Goal: Task Accomplishment & Management: Use online tool/utility

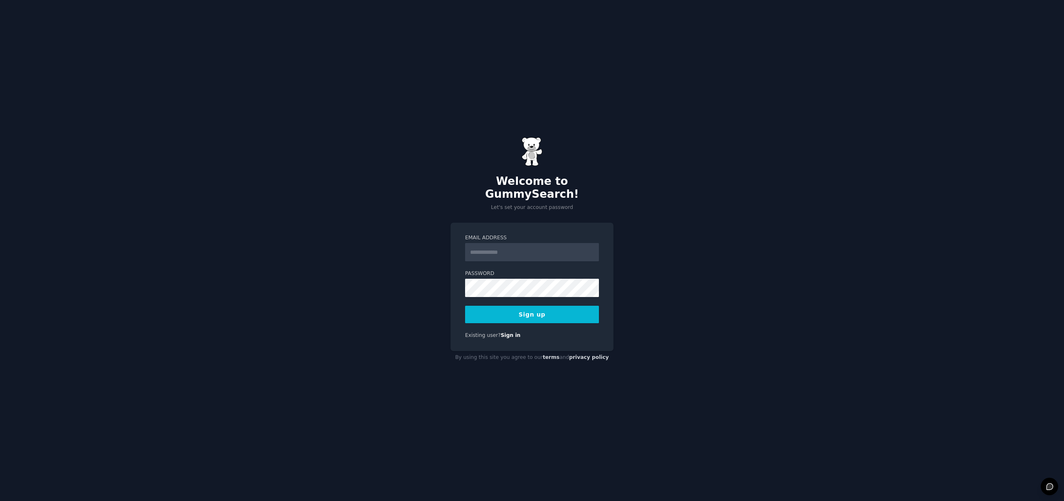
click at [507, 249] on input "Email Address" at bounding box center [532, 252] width 134 height 18
type input "**********"
click at [538, 309] on button "Sign up" at bounding box center [532, 314] width 134 height 17
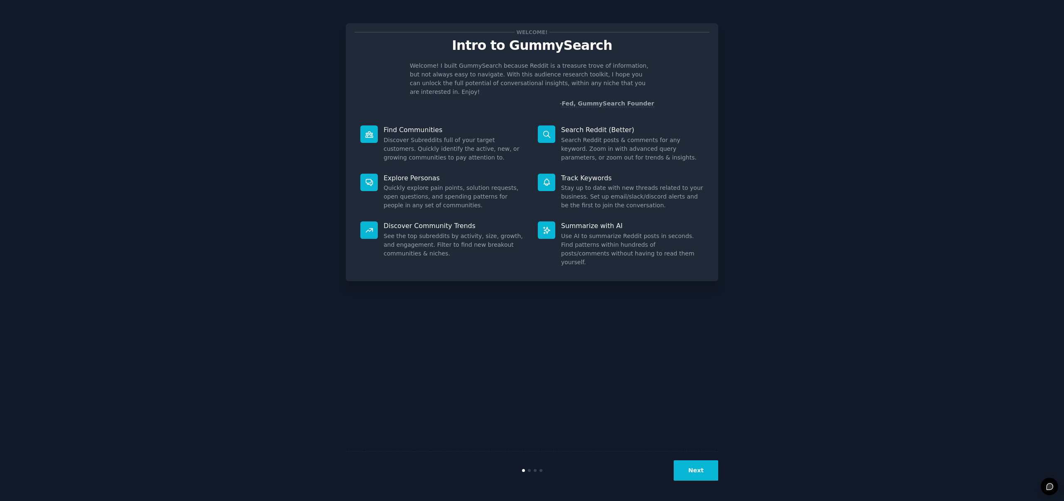
click at [682, 335] on div "Welcome! Intro to GummySearch Welcome! I built GummySearch because Reddit is a …" at bounding box center [532, 251] width 372 height 478
drag, startPoint x: 452, startPoint y: 71, endPoint x: 537, endPoint y: 90, distance: 87.6
click at [536, 89] on div "Welcome! I built GummySearch because Reddit is a treasure trove of information,…" at bounding box center [532, 85] width 355 height 47
click at [537, 99] on p "- Fed, GummySearch Founder" at bounding box center [532, 103] width 244 height 9
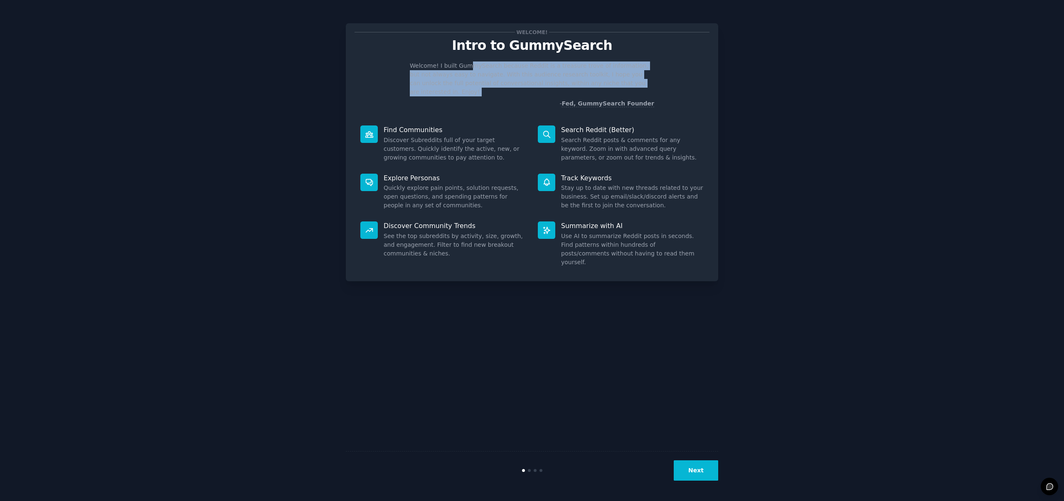
drag, startPoint x: 538, startPoint y: 88, endPoint x: 459, endPoint y: 68, distance: 81.0
click at [460, 68] on div "Welcome! I built GummySearch because Reddit is a treasure trove of information,…" at bounding box center [532, 85] width 355 height 47
click at [459, 68] on p "Welcome! I built GummySearch because Reddit is a treasure trove of information,…" at bounding box center [532, 79] width 244 height 35
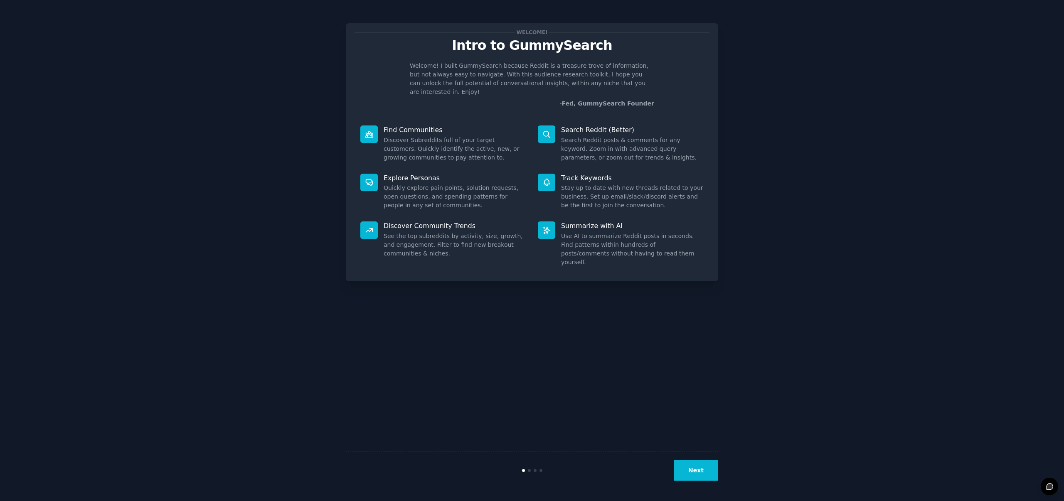
click at [693, 468] on button "Next" at bounding box center [696, 471] width 44 height 20
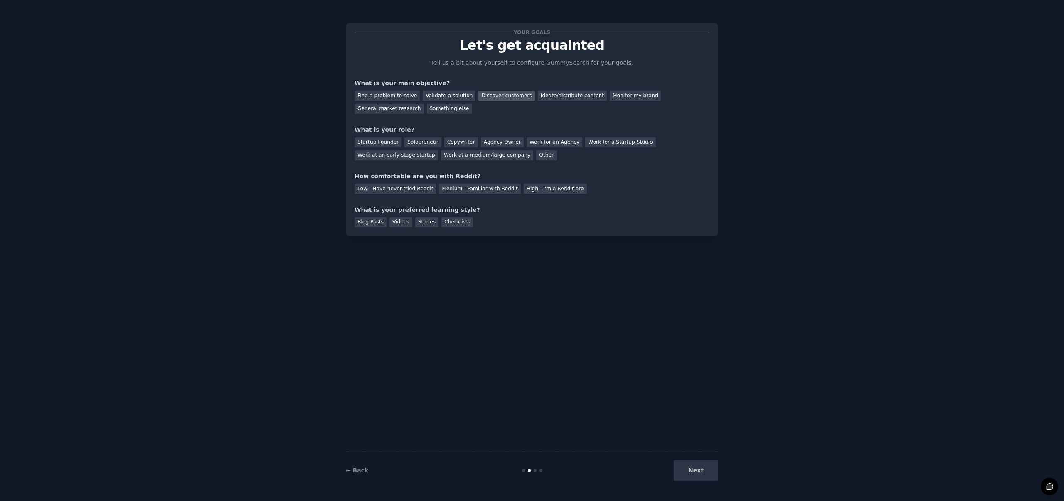
click at [494, 96] on div "Discover customers" at bounding box center [506, 96] width 56 height 10
click at [564, 94] on div "Ideate/distribute content" at bounding box center [572, 96] width 69 height 10
click at [495, 91] on div "Discover customers" at bounding box center [506, 96] width 56 height 10
click at [499, 155] on div "Work at a medium/large company" at bounding box center [487, 155] width 92 height 10
click at [461, 186] on div "Medium - Familiar with Reddit" at bounding box center [479, 189] width 81 height 10
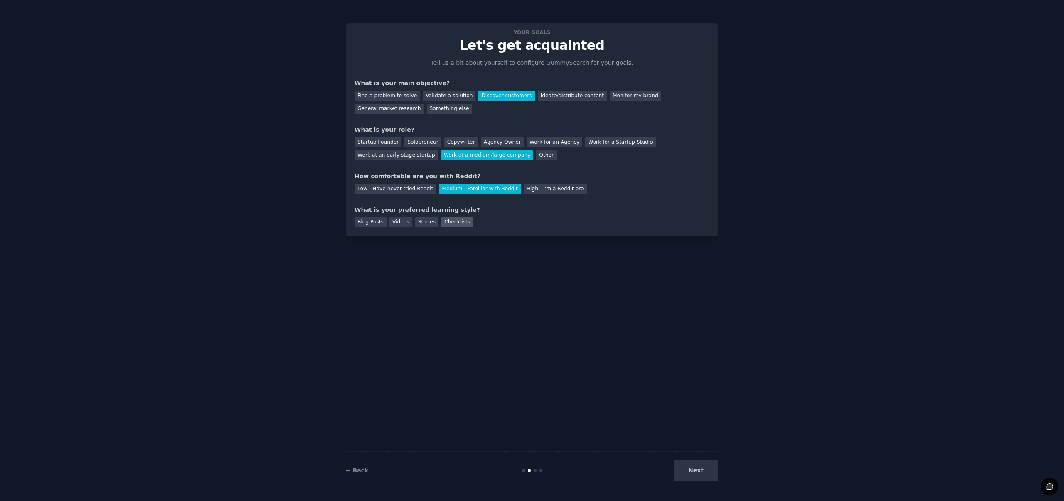
click at [448, 222] on div "Checklists" at bounding box center [457, 222] width 32 height 10
click at [701, 474] on button "Next" at bounding box center [696, 471] width 44 height 20
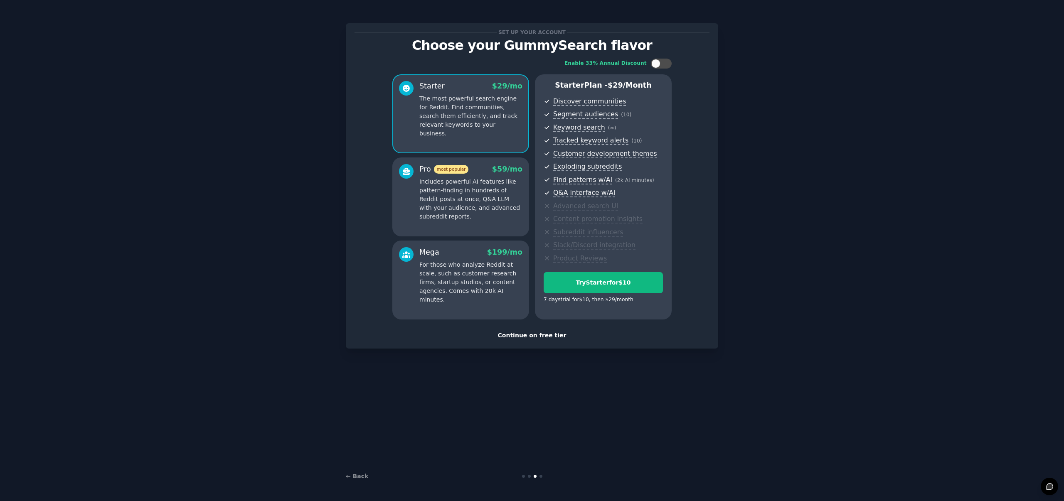
click at [783, 208] on div "Set up your account Choose your GummySearch flavor Enable 33% Annual Discount S…" at bounding box center [532, 251] width 1041 height 478
click at [536, 337] on div "Continue on free tier" at bounding box center [532, 335] width 355 height 9
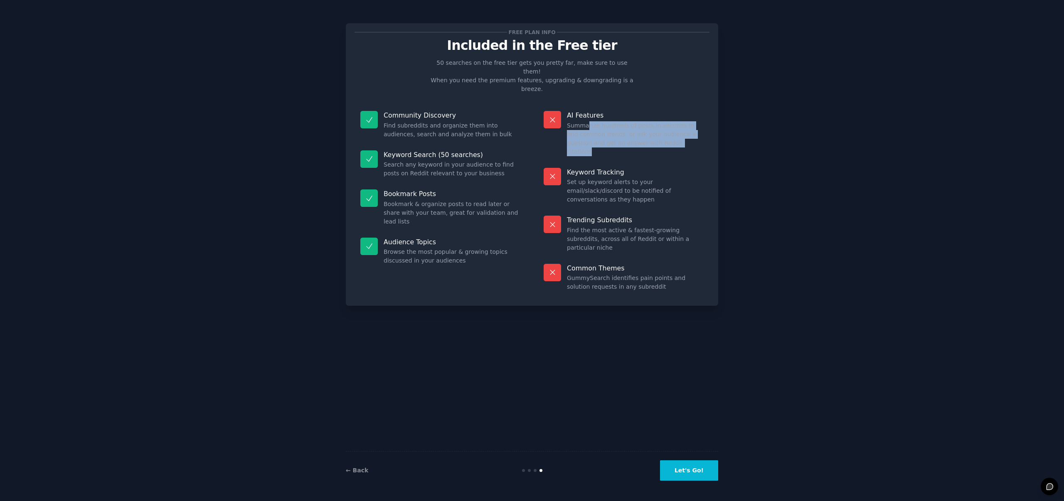
drag, startPoint x: 586, startPoint y: 110, endPoint x: 646, endPoint y: 135, distance: 64.8
click at [646, 135] on div "AI Features Summarize hundreds of posts in seconds to find common trends, or as…" at bounding box center [624, 133] width 172 height 57
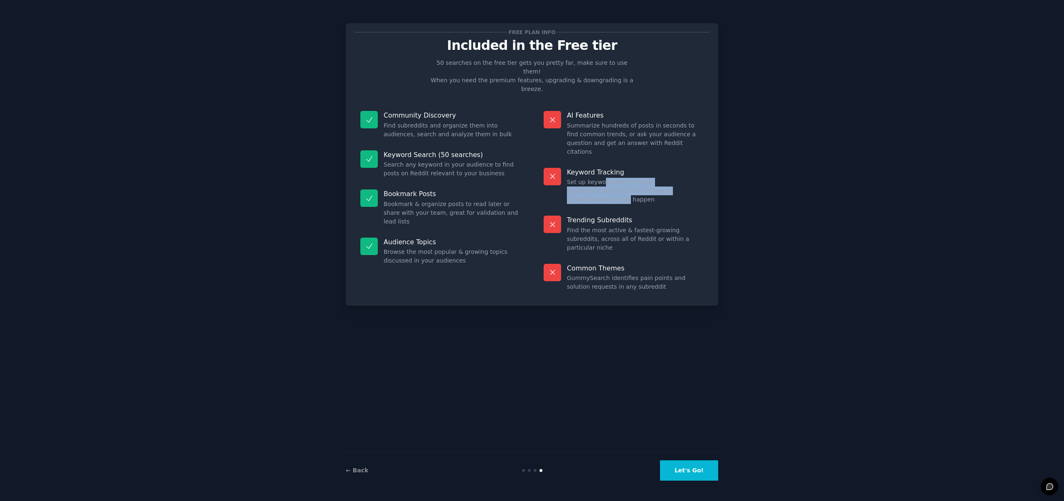
drag, startPoint x: 603, startPoint y: 157, endPoint x: 669, endPoint y: 167, distance: 67.3
click at [668, 178] on dd "Set up keyword alerts to your email/slack/discord to be notified of conversatio…" at bounding box center [635, 191] width 137 height 26
click at [669, 178] on dd "Set up keyword alerts to your email/slack/discord to be notified of conversatio…" at bounding box center [635, 191] width 137 height 26
click at [691, 470] on button "Let's Go!" at bounding box center [689, 471] width 58 height 20
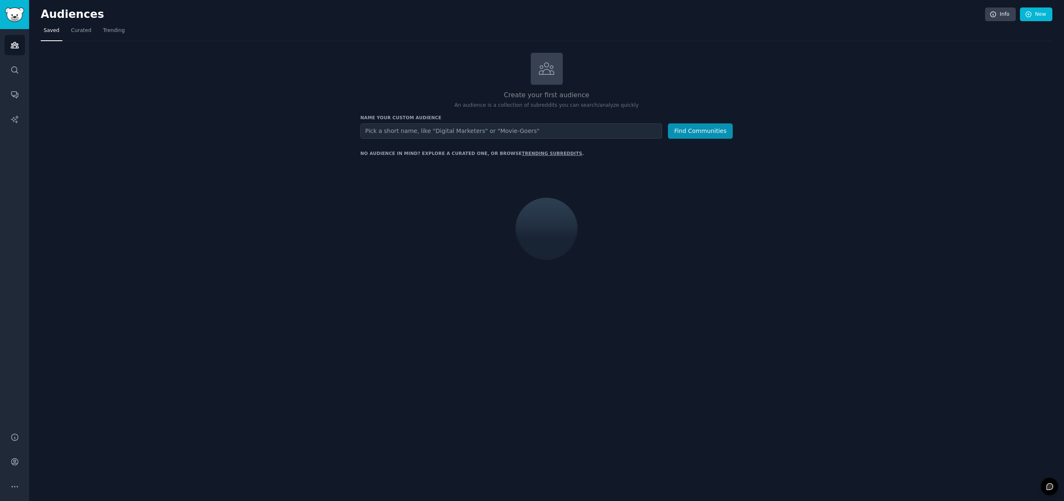
click at [439, 130] on input "text" at bounding box center [511, 130] width 302 height 15
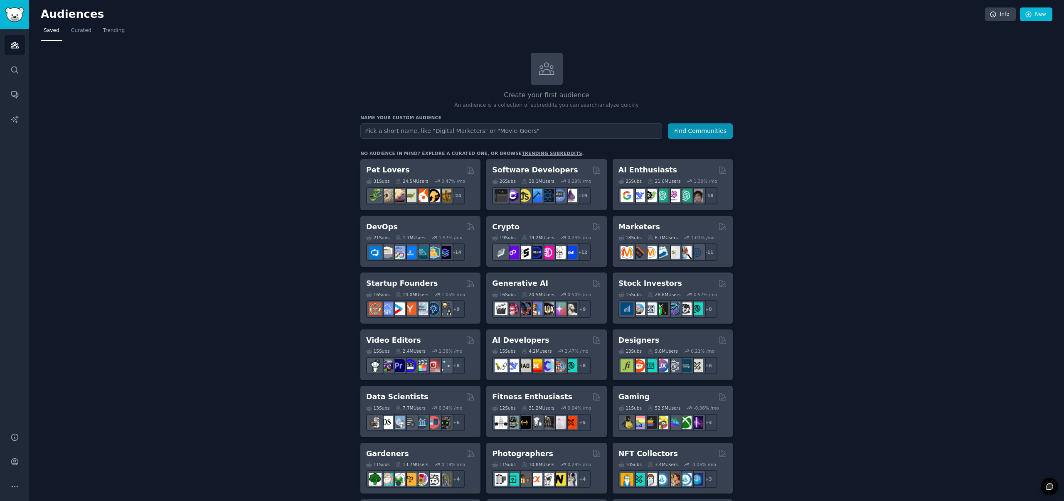
click at [322, 120] on div "Create your first audience An audience is a collection of subreddits you can se…" at bounding box center [547, 505] width 1012 height 905
click at [457, 130] on input "text" at bounding box center [511, 130] width 302 height 15
drag, startPoint x: 419, startPoint y: 131, endPoint x: 324, endPoint y: 123, distance: 95.5
click at [324, 126] on div "Create your first audience An audience is a collection of subreddits you can se…" at bounding box center [547, 505] width 1012 height 905
click at [708, 126] on button "Find Communities" at bounding box center [700, 130] width 65 height 15
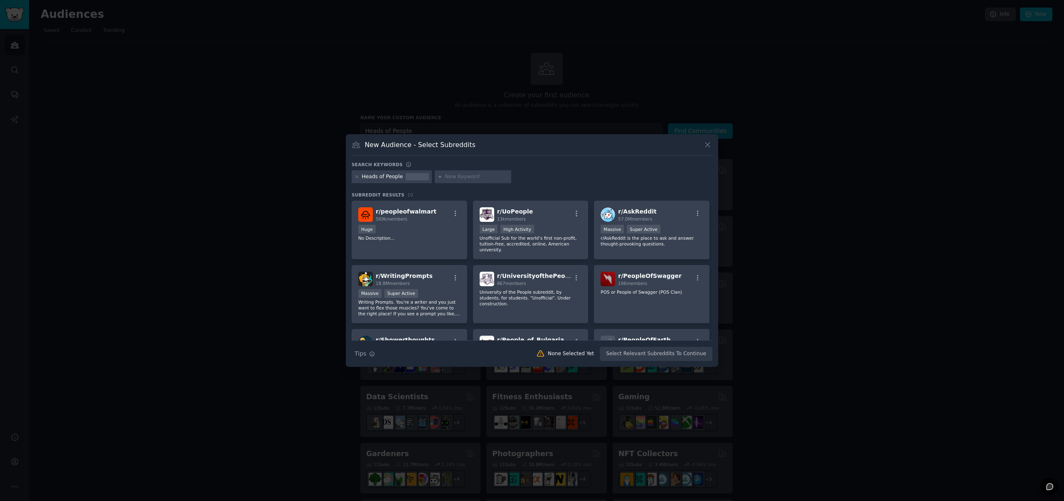
click at [706, 143] on icon at bounding box center [707, 144] width 9 height 9
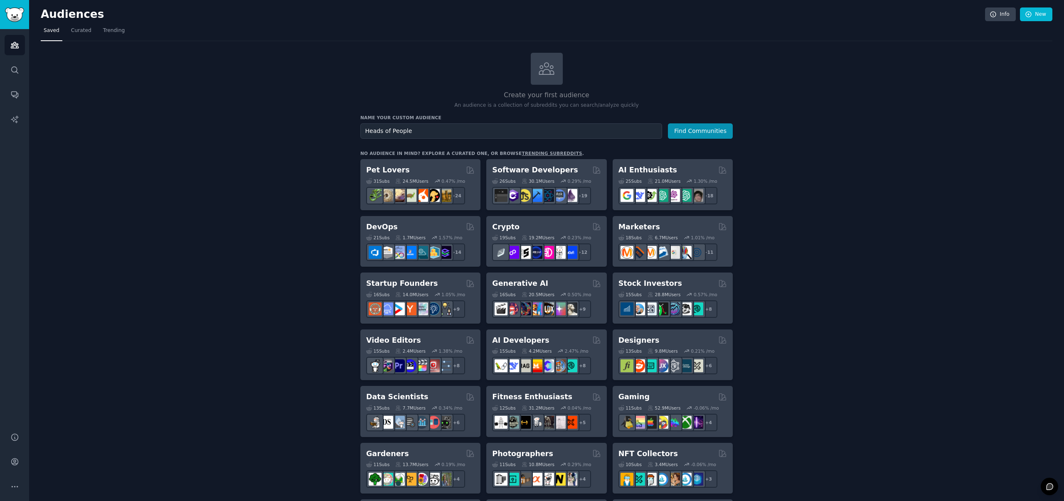
click at [901, 94] on div "Create your first audience An audience is a collection of subreddits you can se…" at bounding box center [547, 505] width 1012 height 905
click at [837, 230] on div "Create your first audience An audience is a collection of subreddits you can se…" at bounding box center [547, 505] width 1012 height 905
click at [616, 134] on input "Heads of People" at bounding box center [511, 130] width 302 height 15
type input "people"
click at [668, 123] on button "Find Communities" at bounding box center [700, 130] width 65 height 15
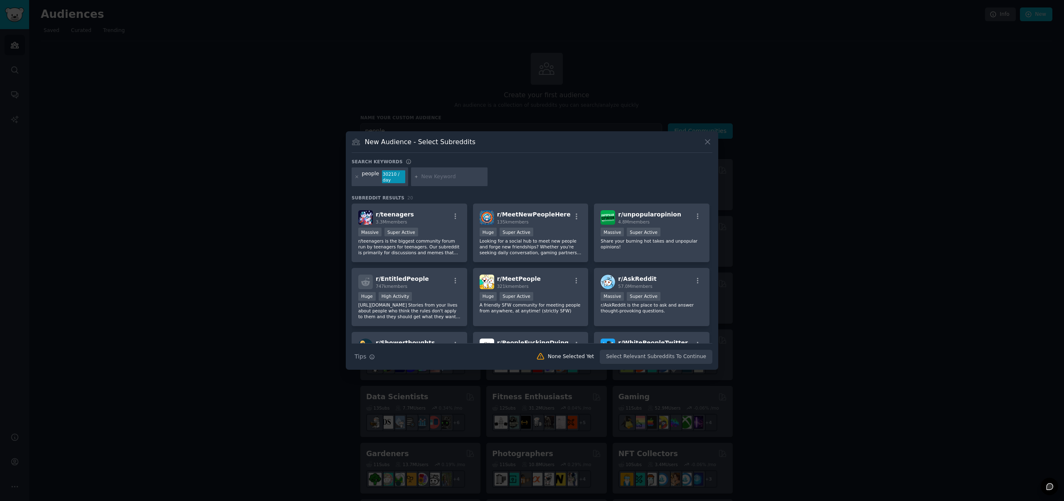
click at [827, 140] on div at bounding box center [532, 250] width 1064 height 501
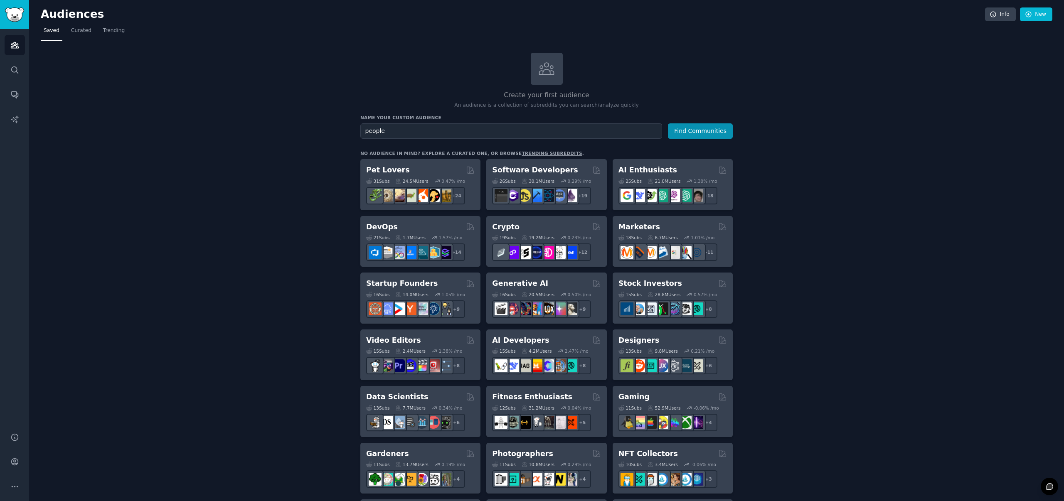
click at [880, 119] on div "Create your first audience An audience is a collection of subreddits you can se…" at bounding box center [547, 505] width 1012 height 905
click at [874, 119] on div "Create your first audience An audience is a collection of subreddits you can se…" at bounding box center [547, 505] width 1012 height 905
